Goal: Task Accomplishment & Management: Manage account settings

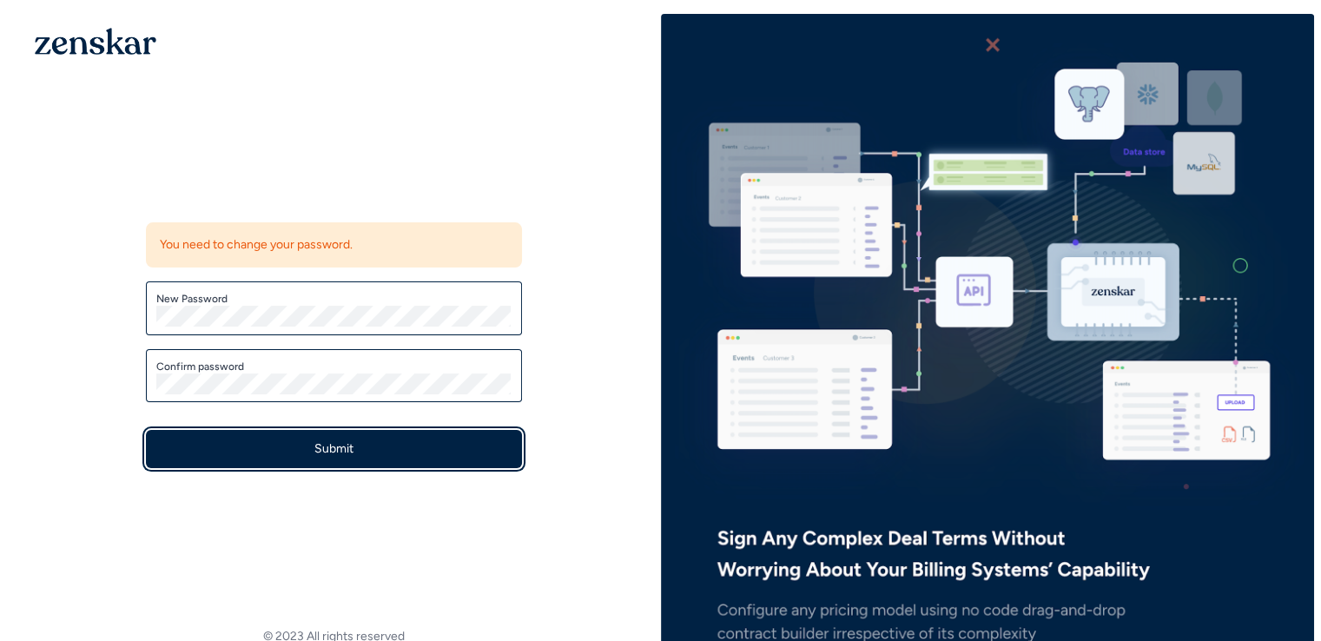
click at [378, 449] on button "Submit" at bounding box center [334, 449] width 376 height 38
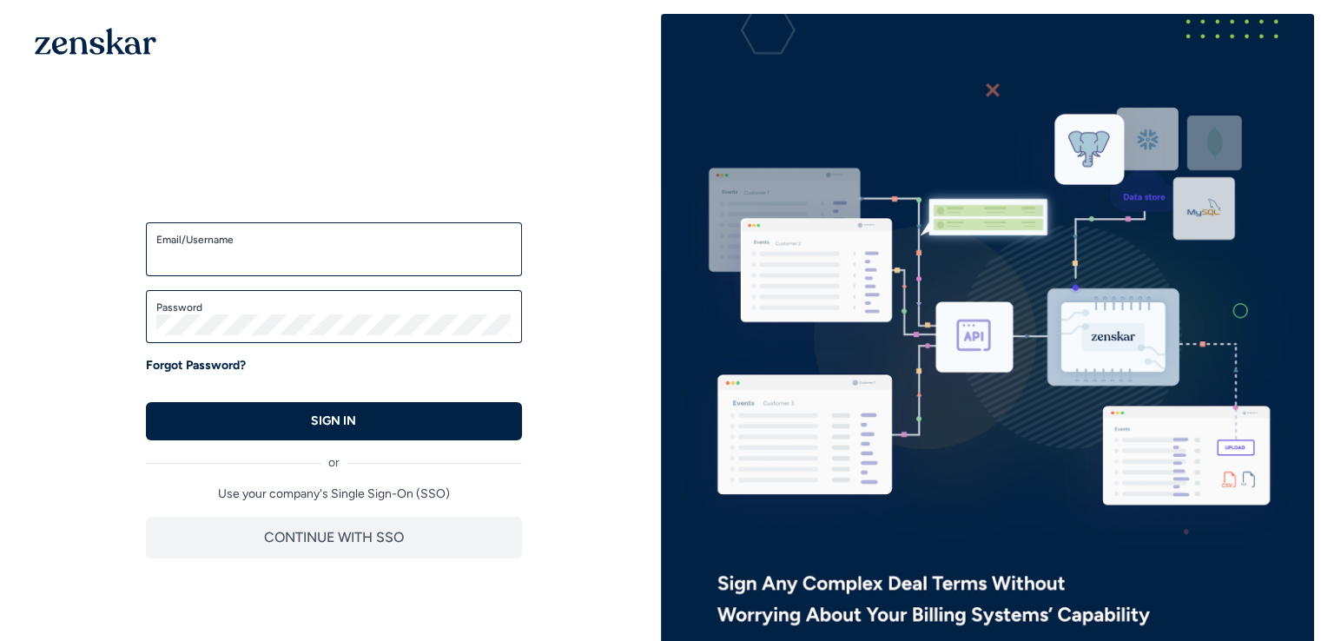
click at [315, 234] on label "Email/Username" at bounding box center [333, 240] width 355 height 14
click at [315, 247] on input "Email/Username" at bounding box center [333, 257] width 355 height 21
click at [286, 256] on input "Email/Username" at bounding box center [333, 257] width 355 height 21
click at [465, 152] on div "Welcome back! Enter your credentials to access the account SSO Login Enter your…" at bounding box center [334, 366] width 654 height 704
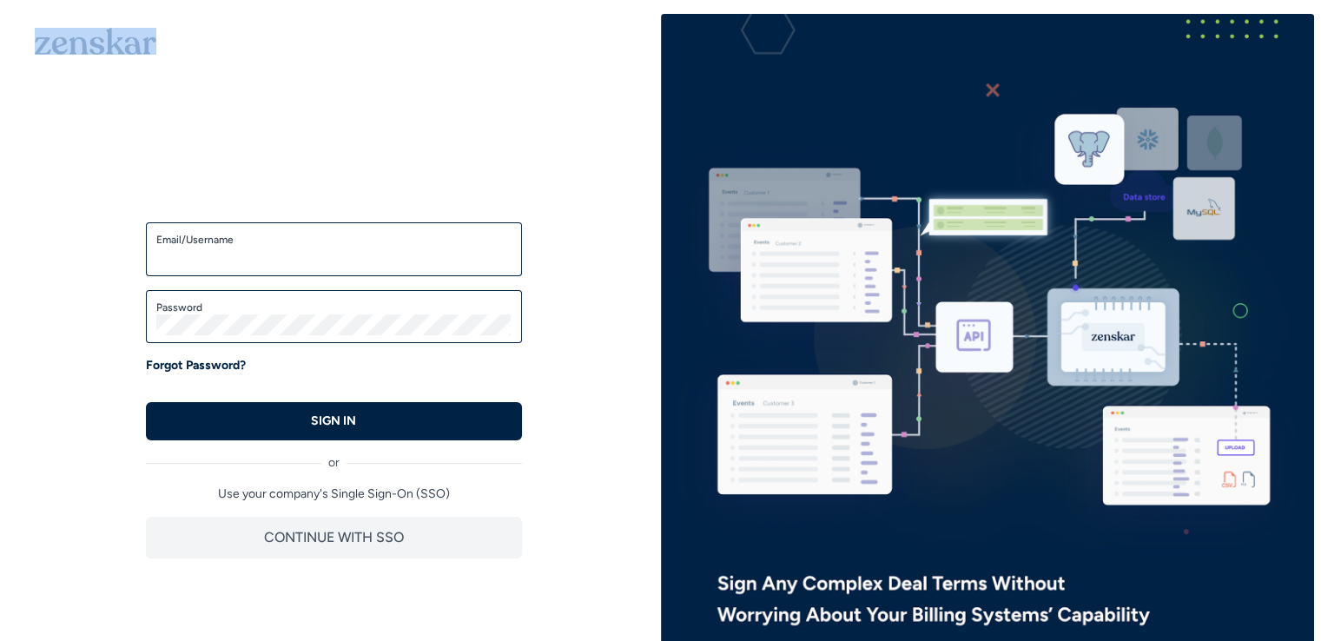
drag, startPoint x: 22, startPoint y: 45, endPoint x: 51, endPoint y: 50, distance: 30.0
click at [51, 50] on body "Welcome back! Enter your credentials to access the account SSO Login Enter your…" at bounding box center [660, 320] width 1321 height 641
copy body "Welcome back! Enter your credentials to access the account SSO Login Enter your…"
click at [639, 183] on div "Welcome back! Enter your credentials to access the account SSO Login Enter your…" at bounding box center [334, 366] width 654 height 704
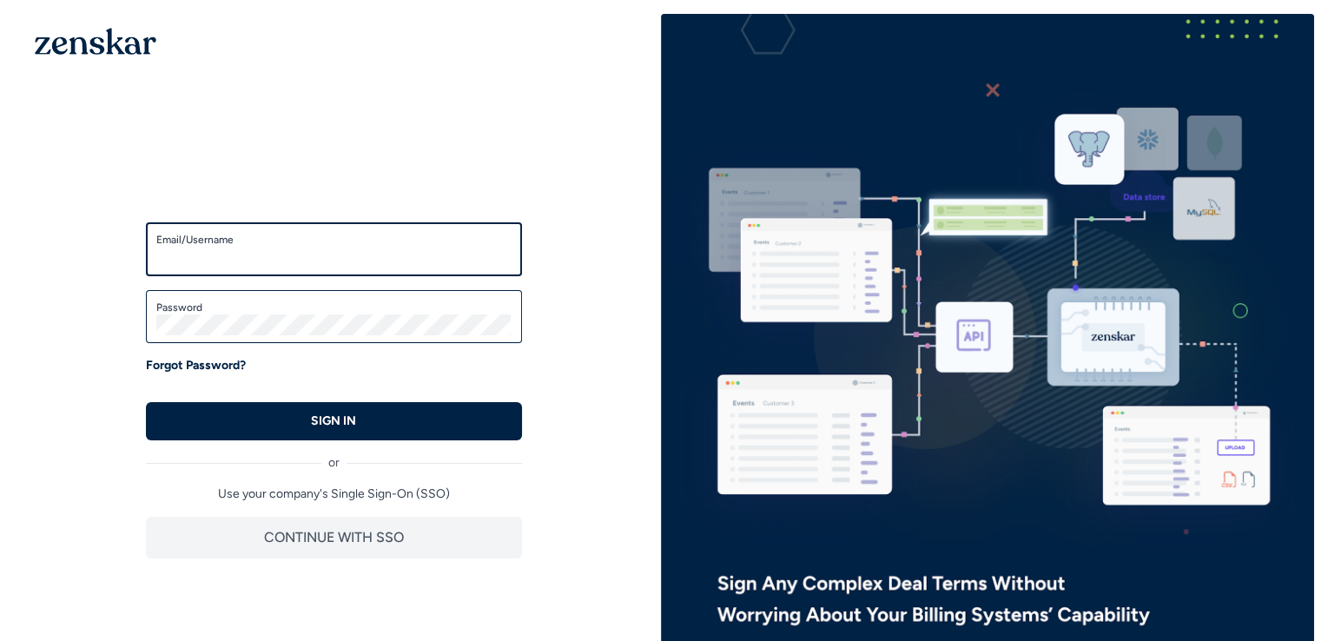
click at [281, 256] on input "Email/Username" at bounding box center [333, 257] width 355 height 21
click at [462, 181] on div "Welcome back! Enter your credentials to access the account SSO Login Enter your…" at bounding box center [334, 380] width 432 height 412
click at [362, 247] on input "Email/Username" at bounding box center [333, 257] width 355 height 21
paste input "**********"
type input "**********"
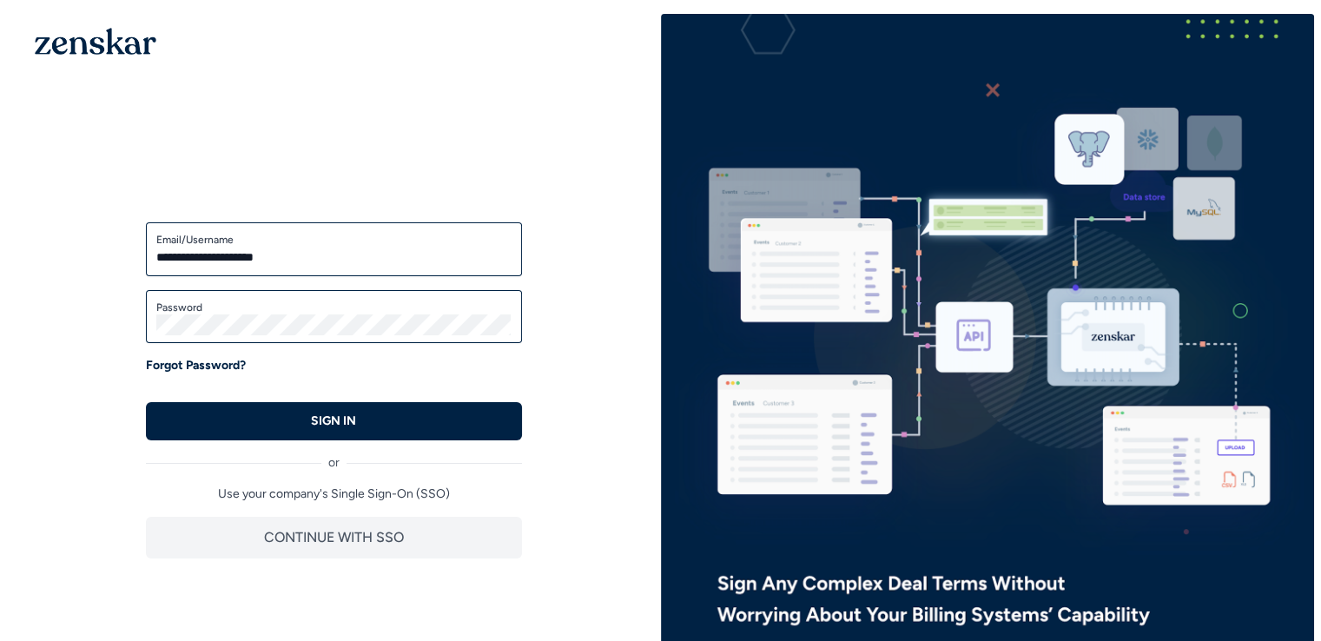
click at [324, 313] on label "Password" at bounding box center [333, 307] width 355 height 14
click at [544, 214] on div "**********" at bounding box center [334, 380] width 432 height 412
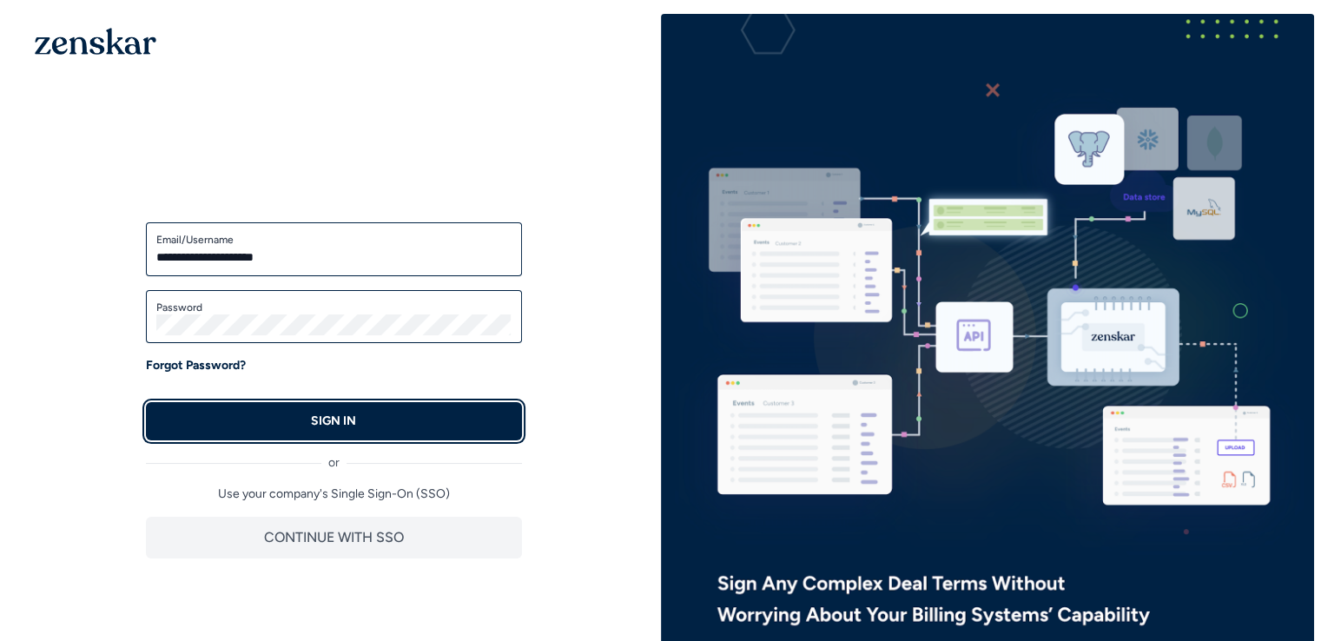
click at [414, 423] on button "SIGN IN" at bounding box center [334, 421] width 376 height 38
